Goal: Information Seeking & Learning: Learn about a topic

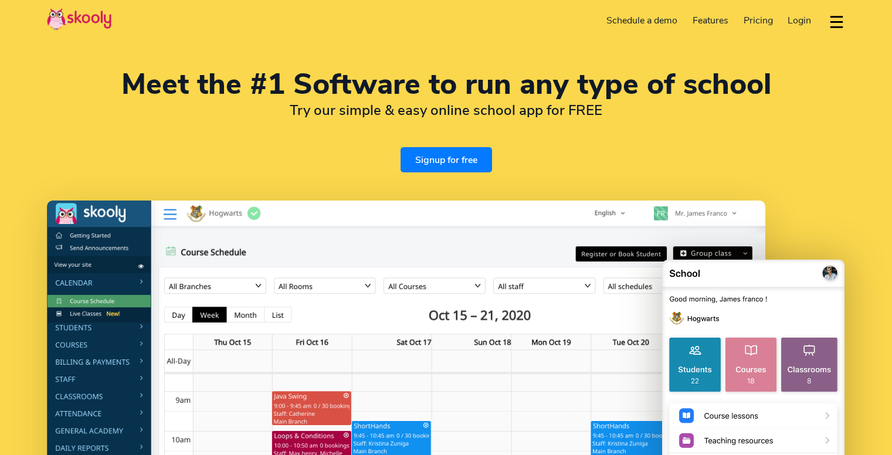
select select "en"
select select "66"
select select "[GEOGRAPHIC_DATA]"
select select "[GEOGRAPHIC_DATA]/[GEOGRAPHIC_DATA]"
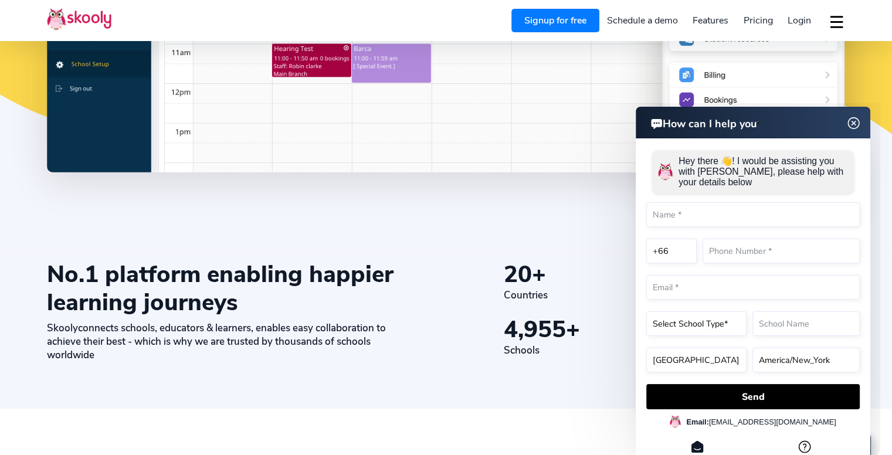
scroll to position [528, 0]
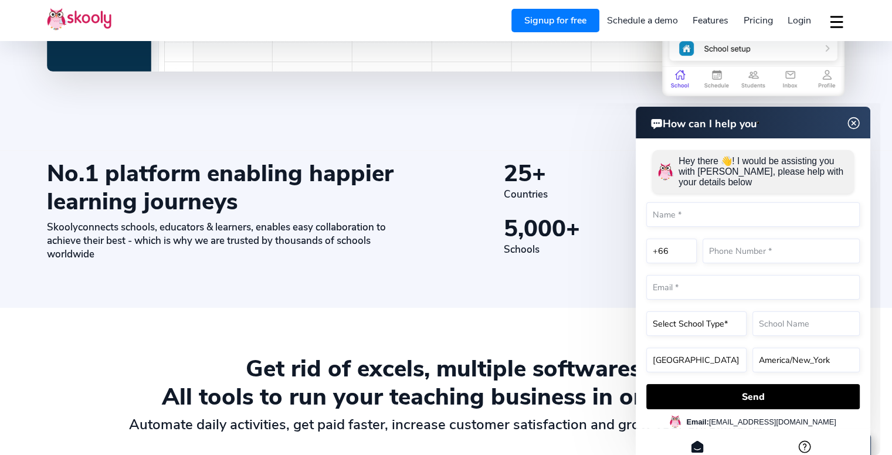
click at [854, 121] on img at bounding box center [854, 123] width 22 height 15
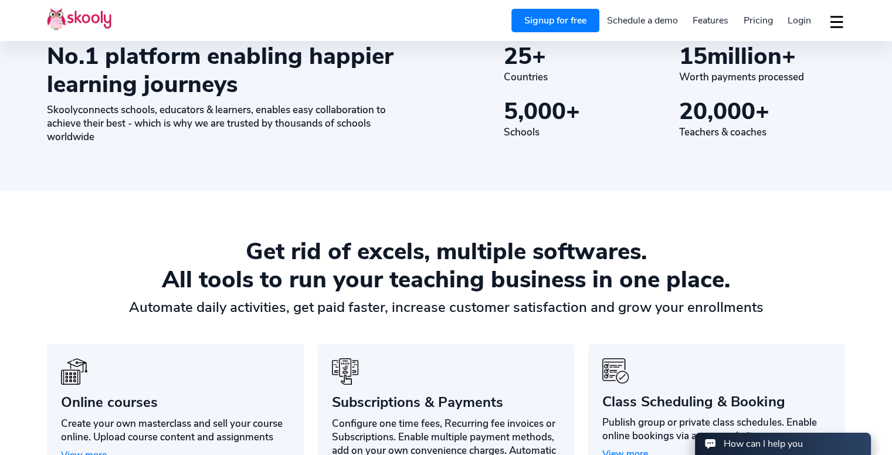
scroll to position [762, 0]
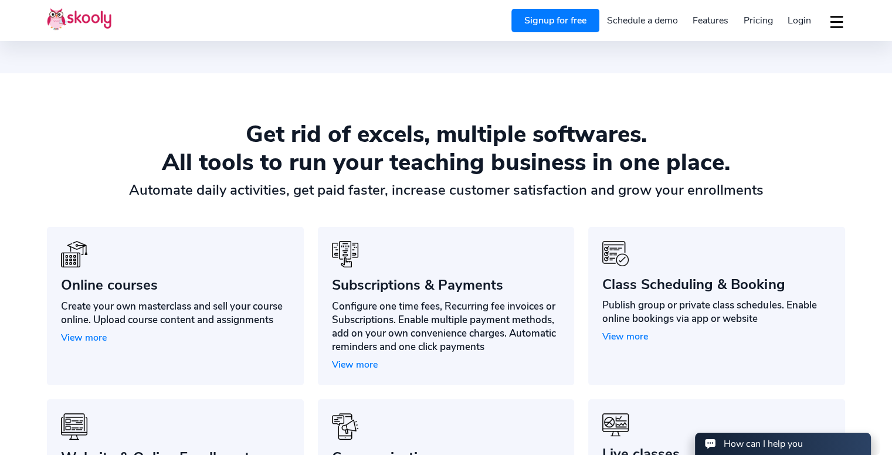
click at [359, 363] on span "View more" at bounding box center [355, 364] width 46 height 13
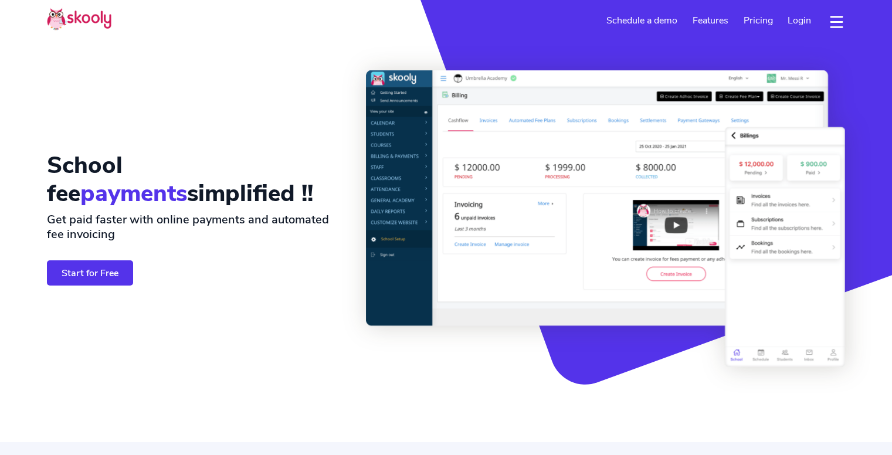
select select "en"
select select "66"
select select "[GEOGRAPHIC_DATA]"
select select "[GEOGRAPHIC_DATA]/[GEOGRAPHIC_DATA]"
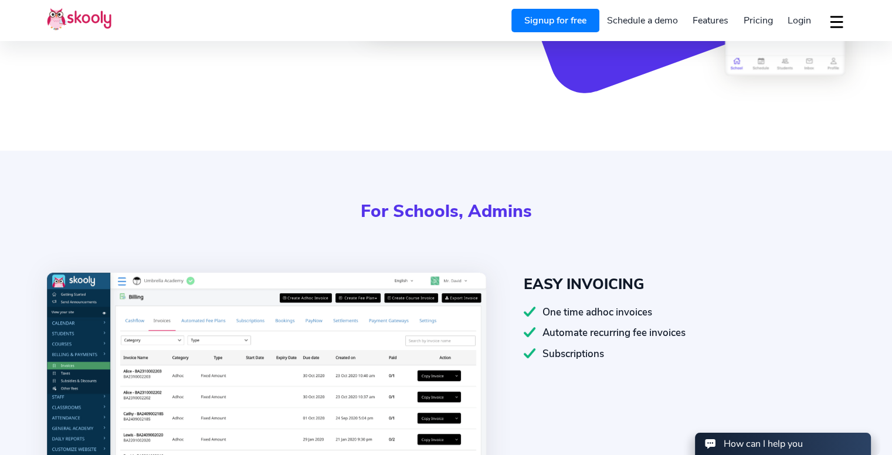
scroll to position [411, 0]
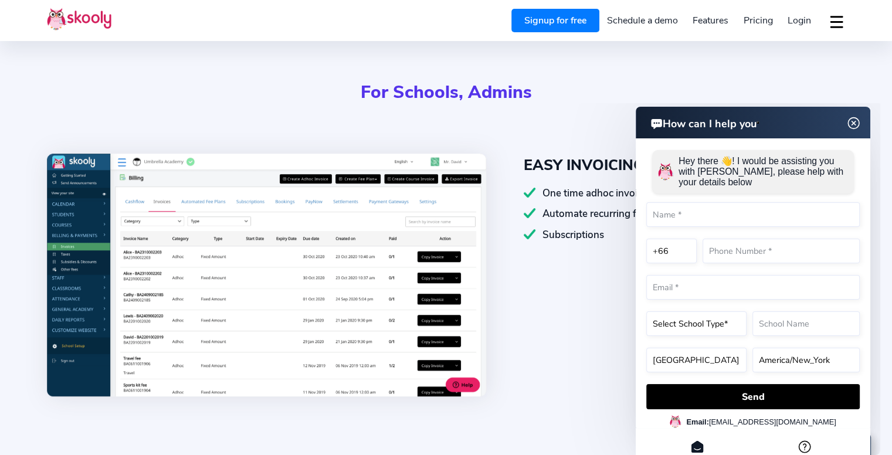
click at [861, 120] on img at bounding box center [853, 123] width 15 height 22
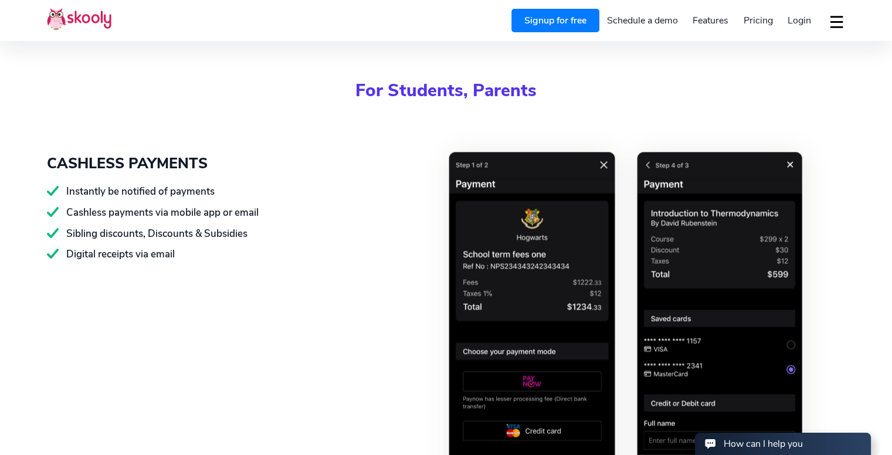
scroll to position [1583, 0]
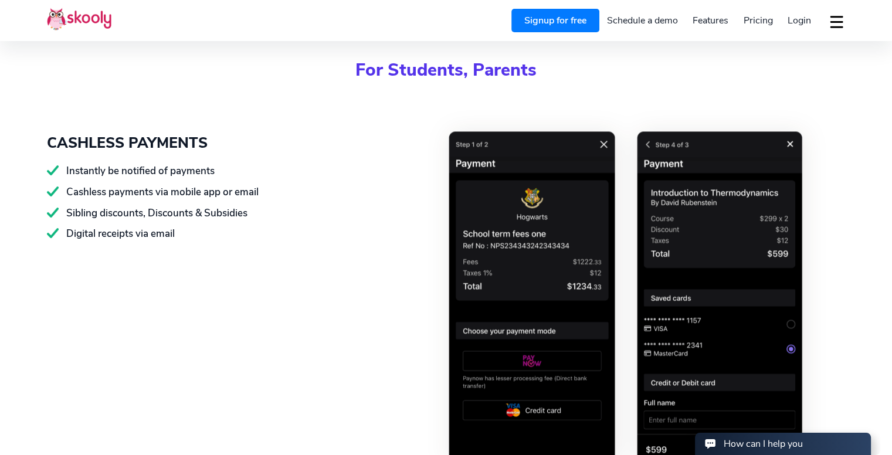
click at [775, 15] on link "Pricing" at bounding box center [758, 20] width 45 height 19
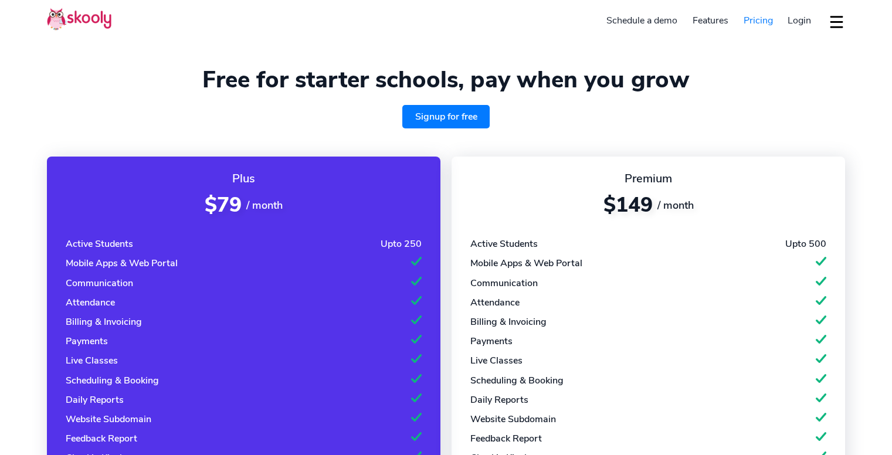
select select "en"
select select "66"
select select "[GEOGRAPHIC_DATA]"
select select "[GEOGRAPHIC_DATA]/[GEOGRAPHIC_DATA]"
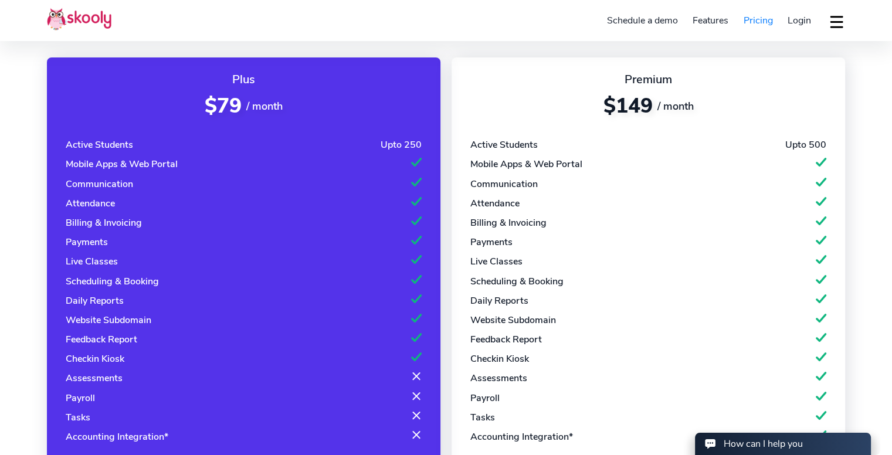
scroll to position [117, 0]
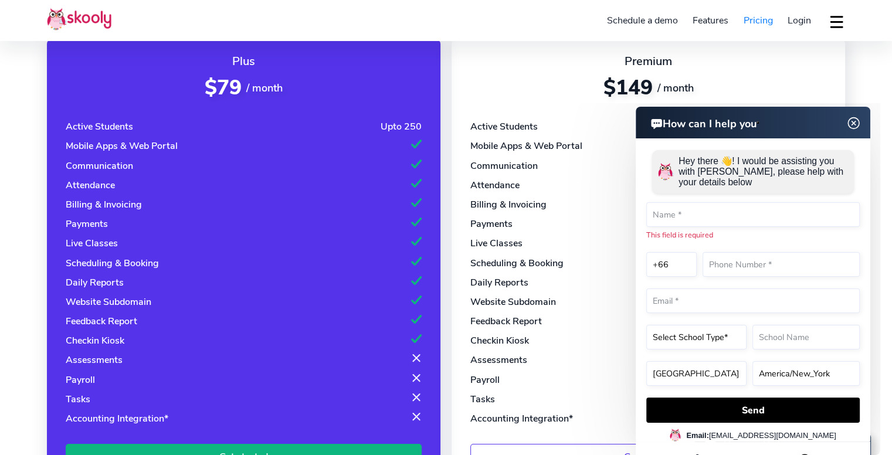
drag, startPoint x: 855, startPoint y: 125, endPoint x: 1194, endPoint y: 296, distance: 379.8
click at [855, 125] on img at bounding box center [854, 123] width 22 height 15
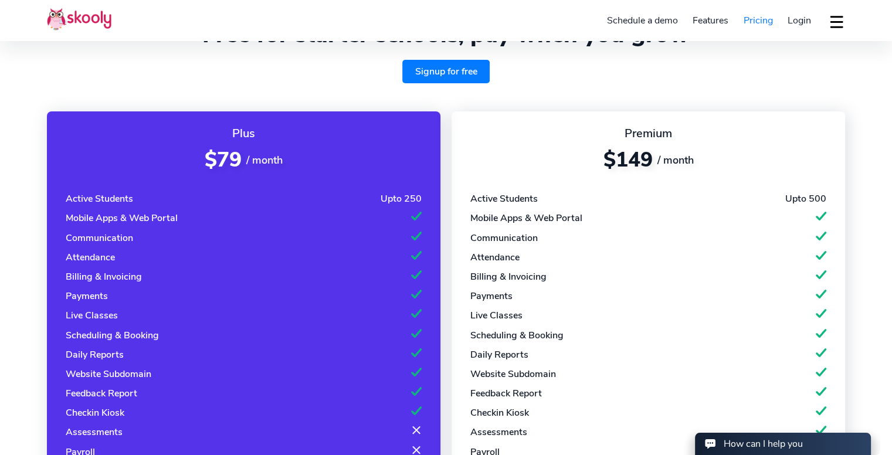
scroll to position [0, 0]
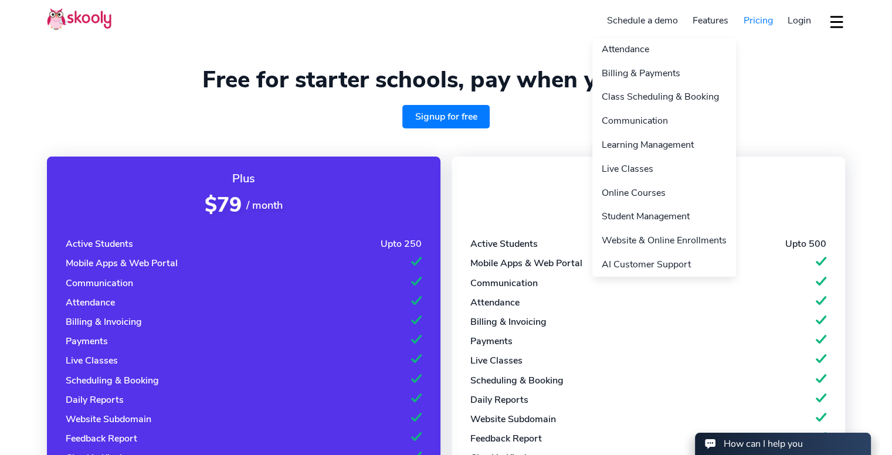
click at [701, 22] on link "Features" at bounding box center [710, 20] width 51 height 19
click at [640, 52] on link "Attendance" at bounding box center [664, 50] width 144 height 24
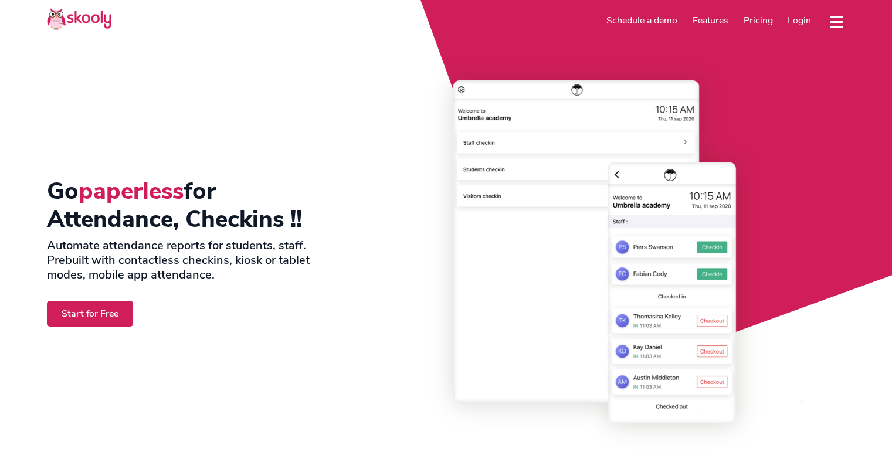
select select "en"
select select "66"
select select "[GEOGRAPHIC_DATA]"
select select "[GEOGRAPHIC_DATA]/[GEOGRAPHIC_DATA]"
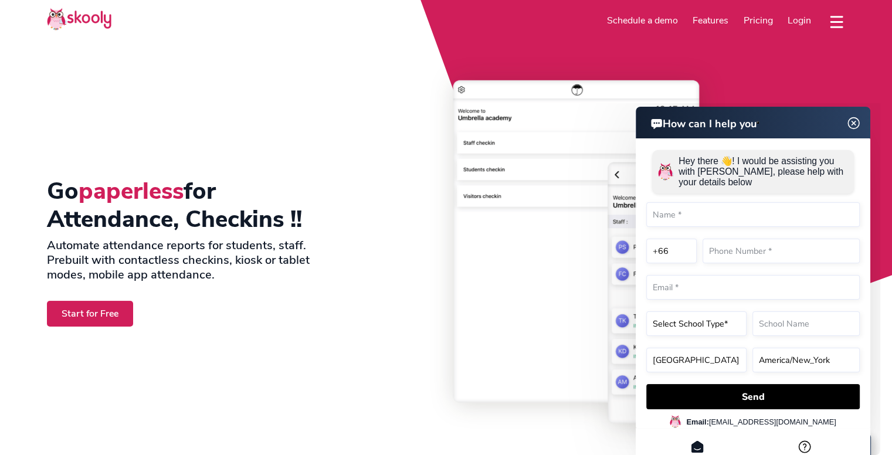
click at [852, 125] on img at bounding box center [854, 123] width 22 height 15
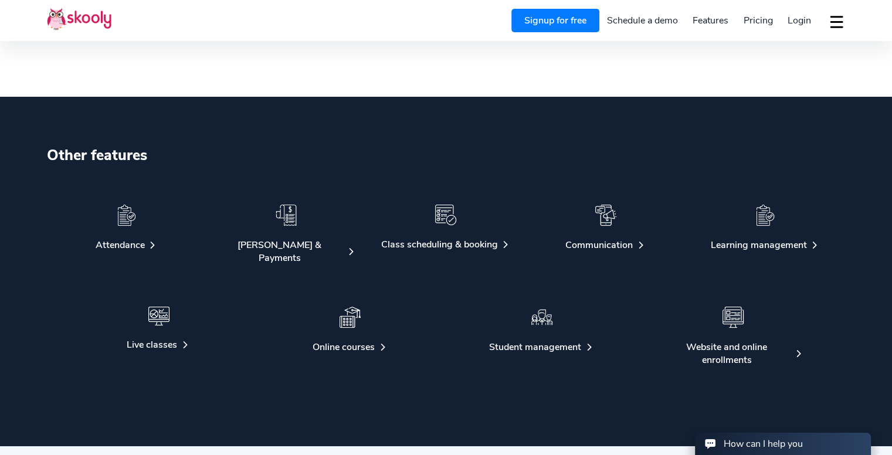
scroll to position [2287, 0]
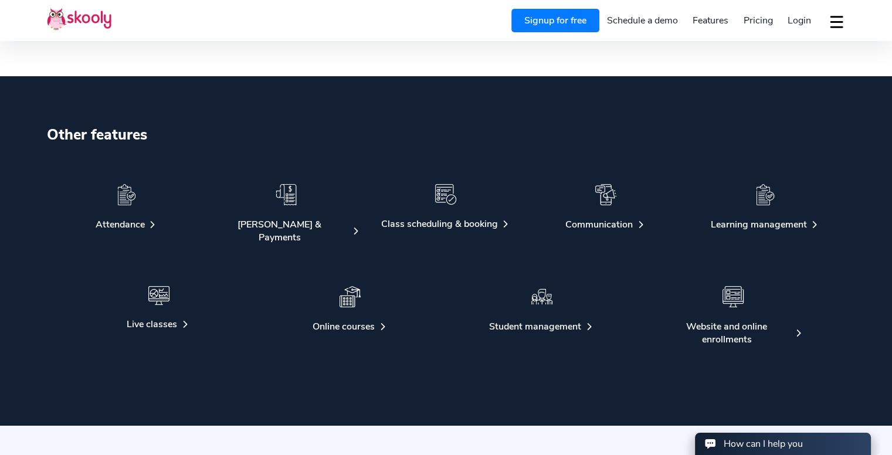
click at [351, 226] on img at bounding box center [356, 231] width 11 height 11
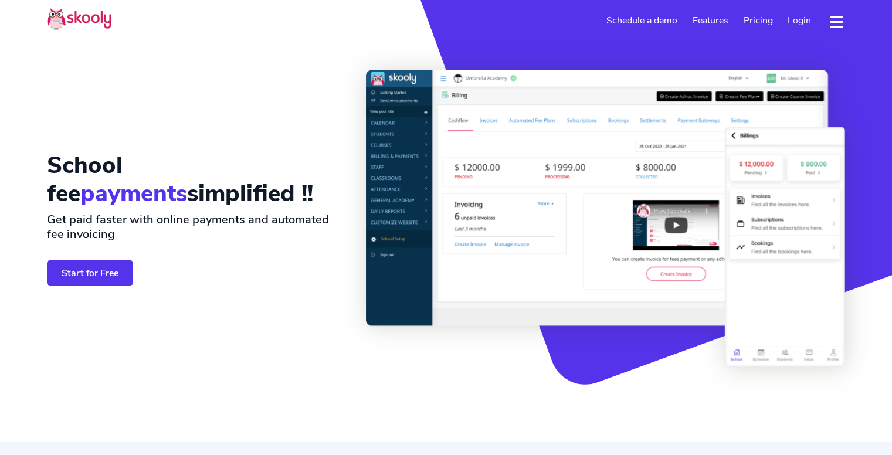
select select "en"
select select "66"
select select "[GEOGRAPHIC_DATA]"
select select "[GEOGRAPHIC_DATA]/[GEOGRAPHIC_DATA]"
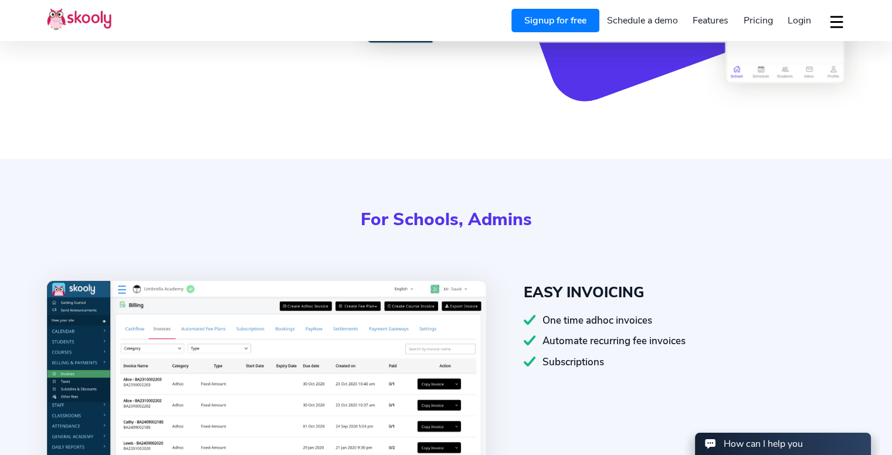
scroll to position [352, 0]
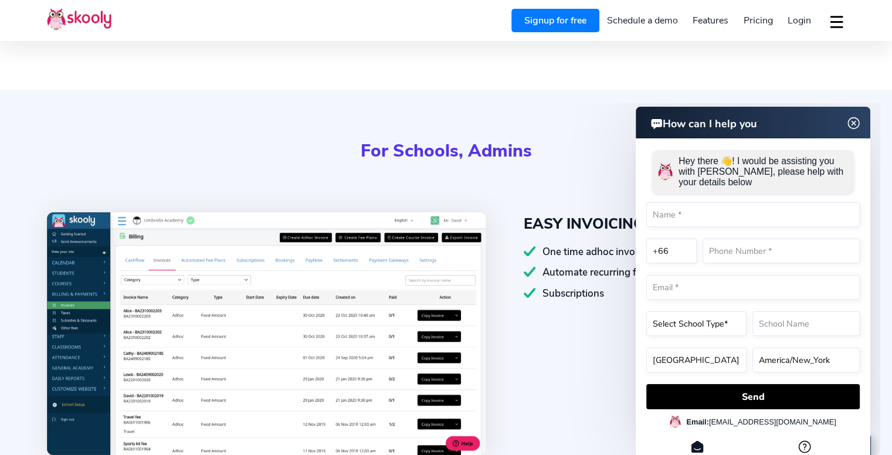
click at [853, 120] on img at bounding box center [854, 123] width 22 height 15
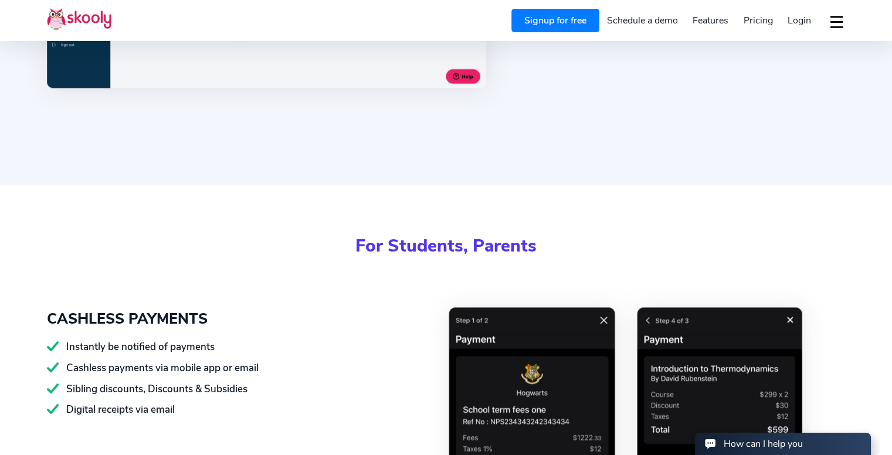
scroll to position [1114, 0]
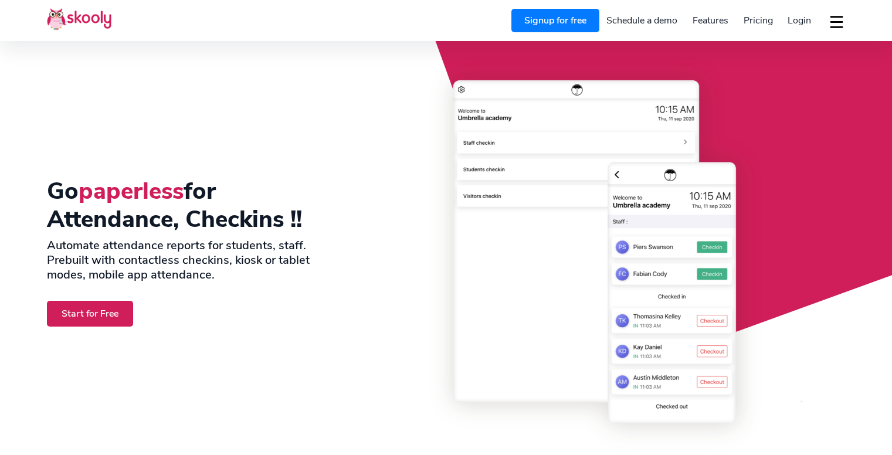
select select "en"
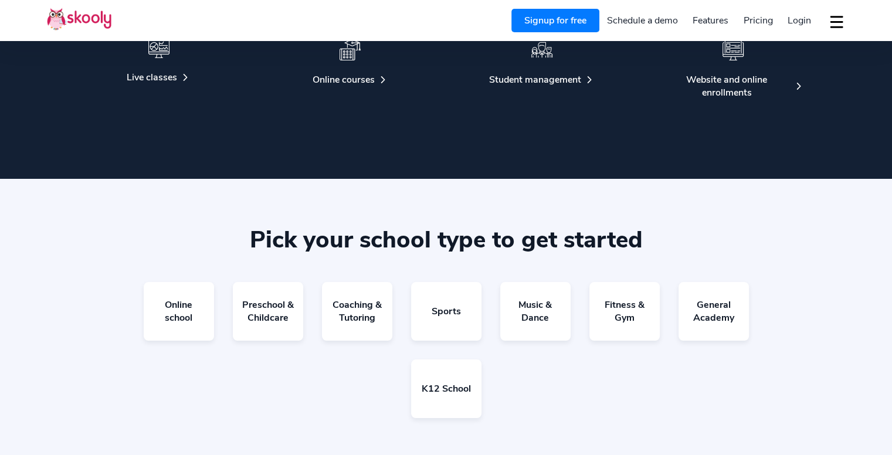
select select "66"
select select "[GEOGRAPHIC_DATA]"
select select "[GEOGRAPHIC_DATA]/[GEOGRAPHIC_DATA]"
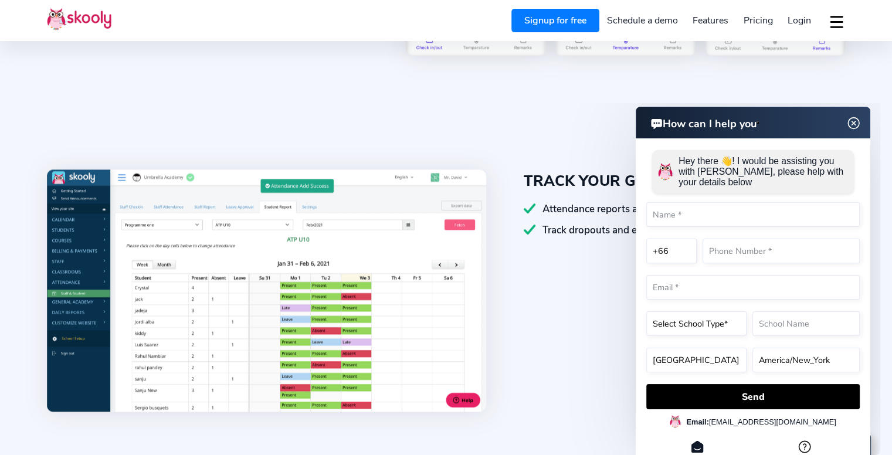
scroll to position [1420, 0]
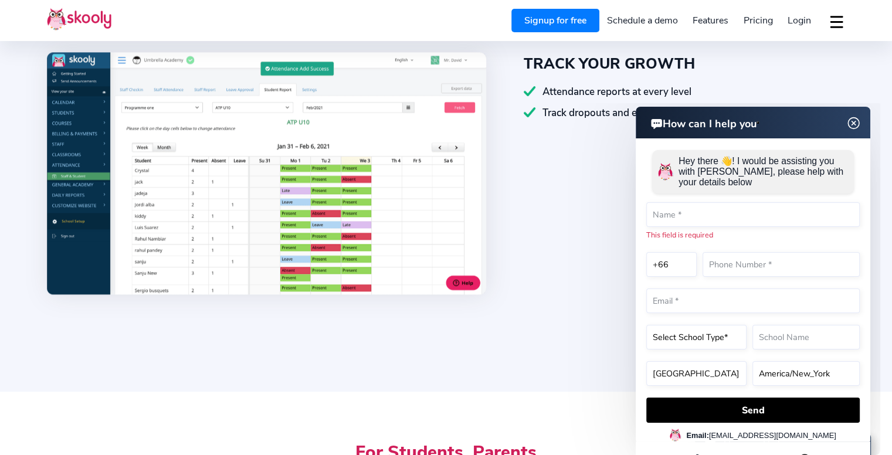
click at [852, 125] on img at bounding box center [854, 123] width 22 height 15
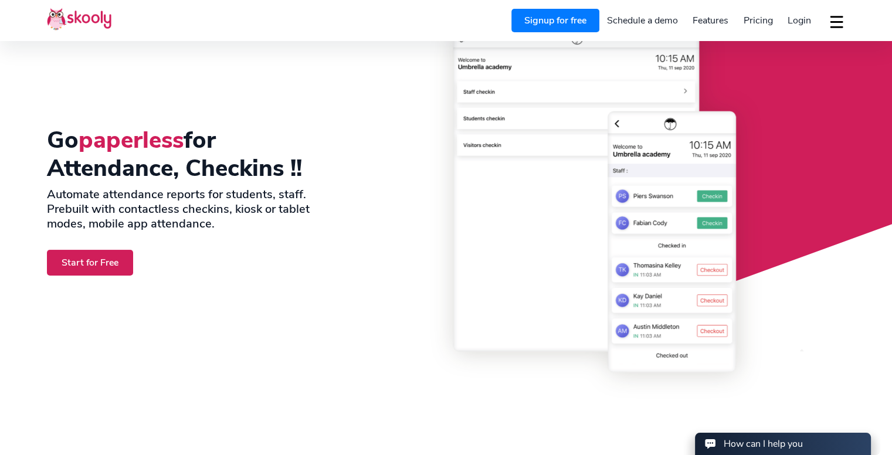
scroll to position [0, 0]
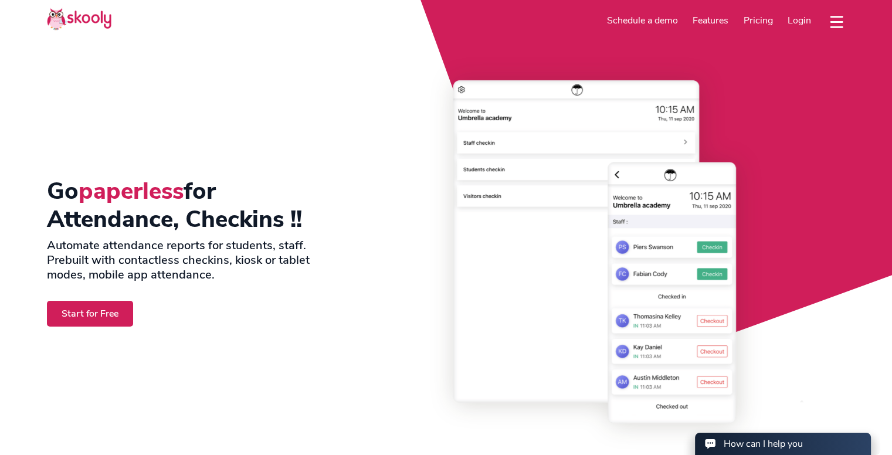
click at [93, 17] on img at bounding box center [79, 19] width 65 height 23
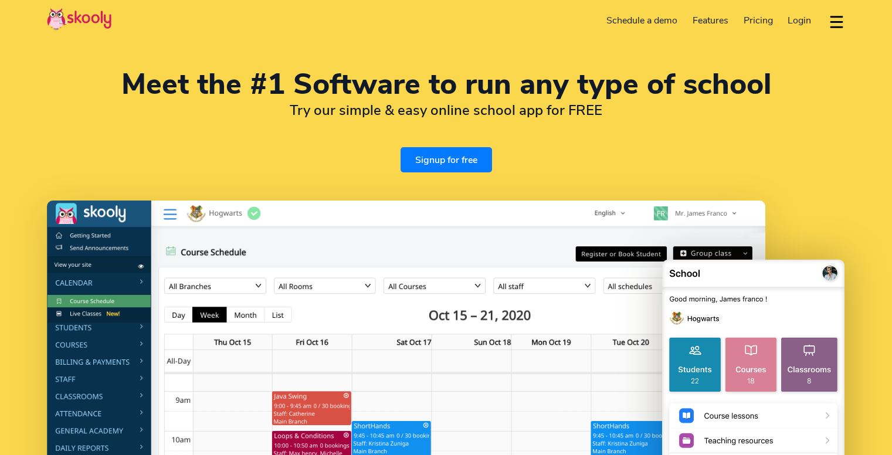
select select "en"
select select "66"
select select "Thailand"
select select "[GEOGRAPHIC_DATA]/[GEOGRAPHIC_DATA]"
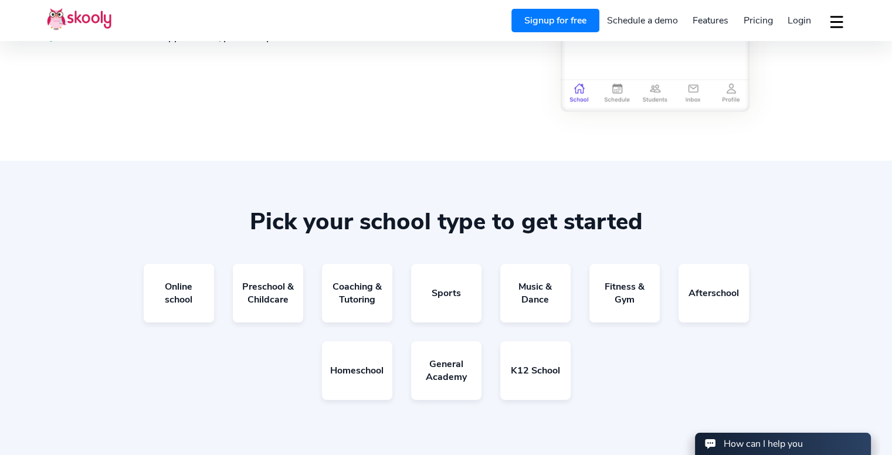
scroll to position [2053, 0]
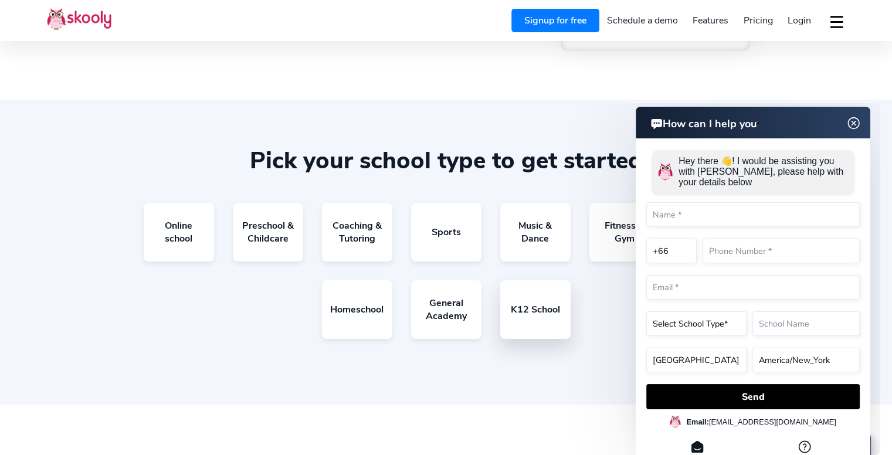
click at [525, 307] on link "K12 School" at bounding box center [535, 309] width 70 height 59
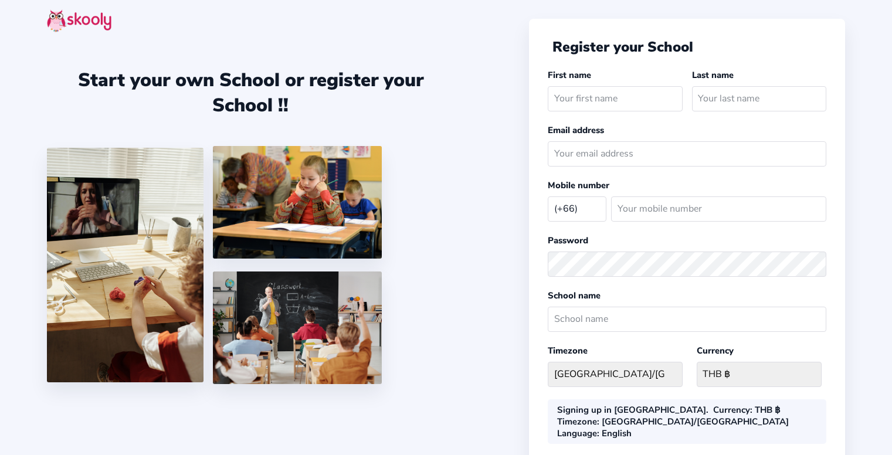
select select "TH"
click at [65, 19] on img at bounding box center [79, 20] width 65 height 23
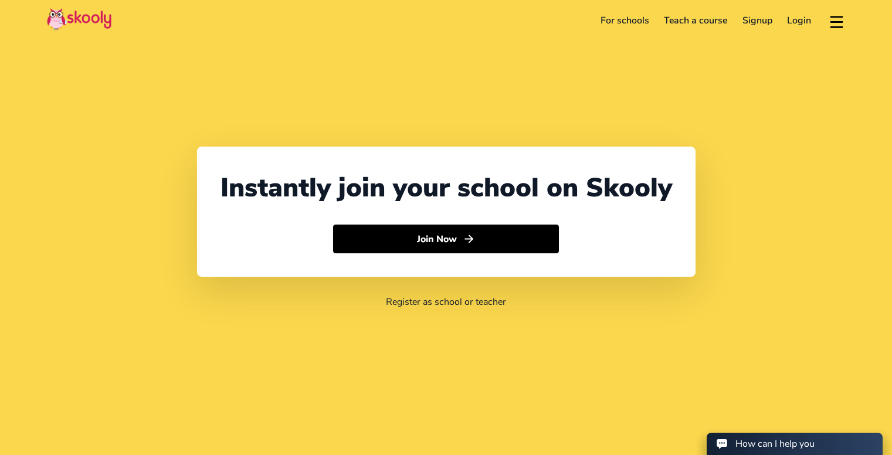
select select "66"
select select "Thailand"
select select "[GEOGRAPHIC_DATA]/[GEOGRAPHIC_DATA]"
click at [629, 20] on link "For schools" at bounding box center [625, 20] width 64 height 19
select select "66"
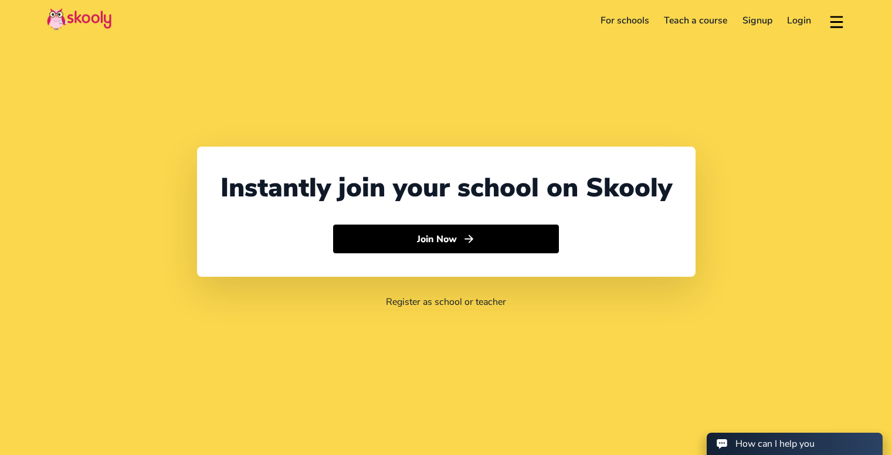
select select "[GEOGRAPHIC_DATA]"
select select "[GEOGRAPHIC_DATA]/[GEOGRAPHIC_DATA]"
click at [676, 17] on link "Teach a course" at bounding box center [695, 20] width 79 height 19
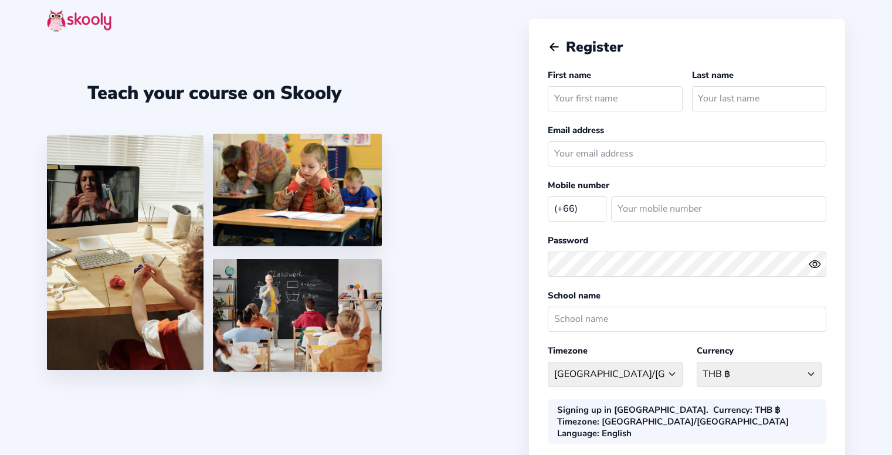
select select "TH"
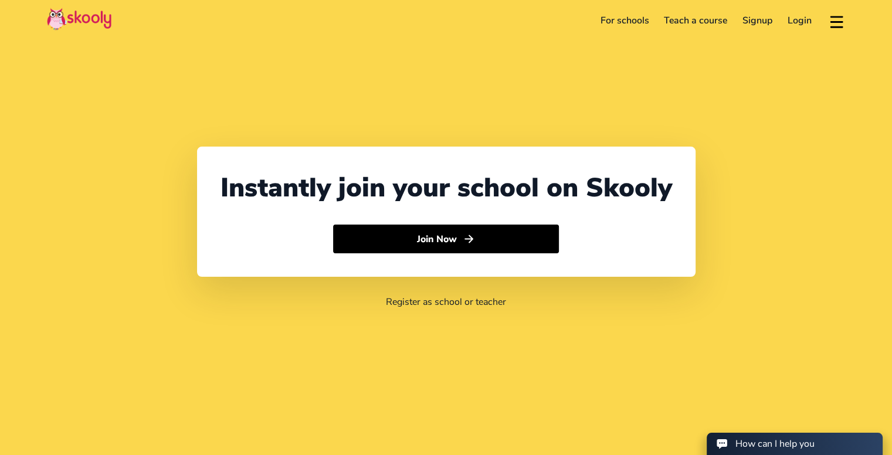
select select "66"
select select "[GEOGRAPHIC_DATA]"
select select "[GEOGRAPHIC_DATA]/[GEOGRAPHIC_DATA]"
click at [848, 17] on header "For schools Teach a course Signup Login Download app Contact support English" at bounding box center [446, 20] width 892 height 41
click at [841, 17] on button at bounding box center [836, 20] width 17 height 19
